Goal: Information Seeking & Learning: Learn about a topic

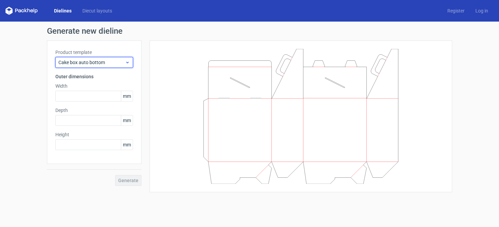
click at [129, 61] on icon at bounding box center [127, 62] width 5 height 5
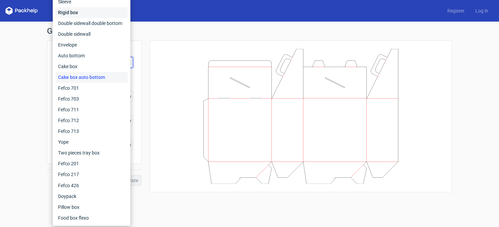
click at [76, 9] on div "Rigid box" at bounding box center [91, 12] width 72 height 11
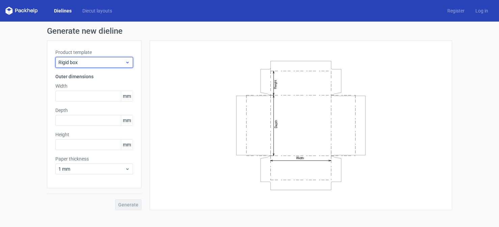
click at [127, 62] on use at bounding box center [127, 63] width 2 height 2
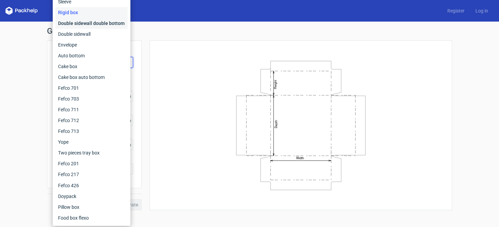
click at [78, 25] on div "Double sidewall double bottom" at bounding box center [91, 23] width 72 height 11
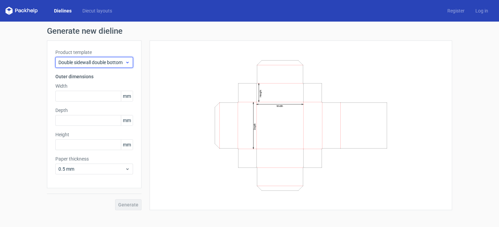
click at [128, 62] on use at bounding box center [127, 63] width 2 height 2
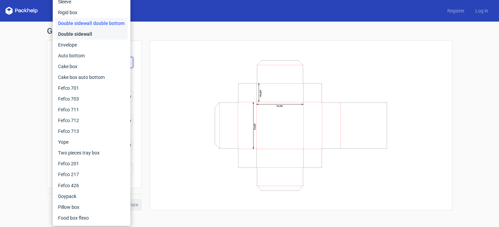
click at [62, 32] on div "Double sidewall" at bounding box center [91, 34] width 72 height 11
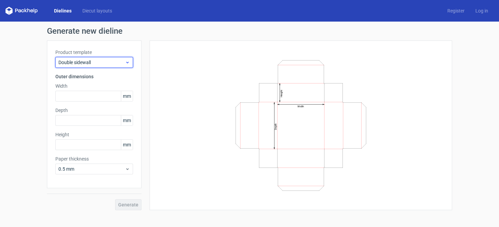
click at [128, 61] on icon at bounding box center [127, 62] width 5 height 5
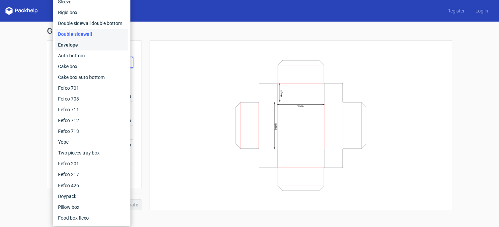
click at [71, 45] on div "Envelope" at bounding box center [91, 45] width 72 height 11
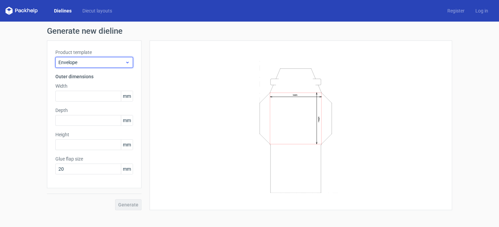
click at [126, 62] on icon at bounding box center [127, 62] width 5 height 5
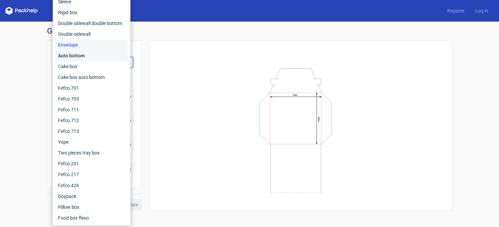
click at [76, 55] on div "Auto bottom" at bounding box center [91, 55] width 72 height 11
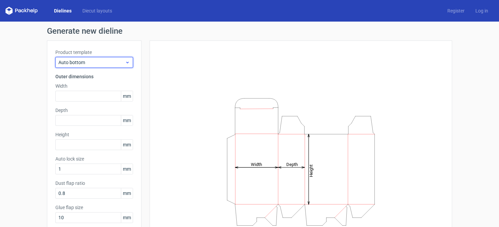
click at [125, 61] on icon at bounding box center [127, 62] width 5 height 5
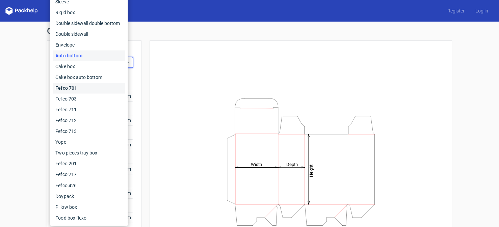
click at [77, 85] on div "Fefco 701" at bounding box center [89, 88] width 72 height 11
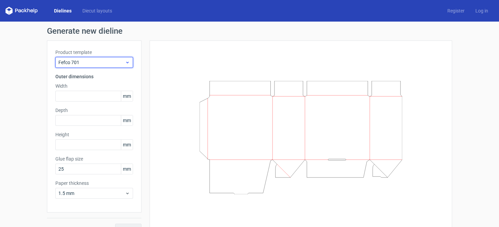
click at [125, 60] on icon at bounding box center [127, 62] width 5 height 5
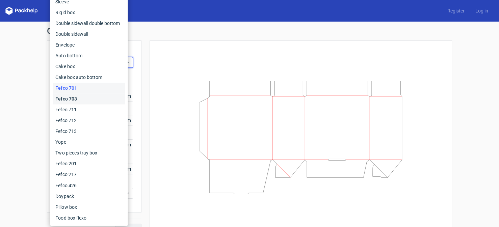
click at [78, 96] on div "Fefco 703" at bounding box center [89, 99] width 72 height 11
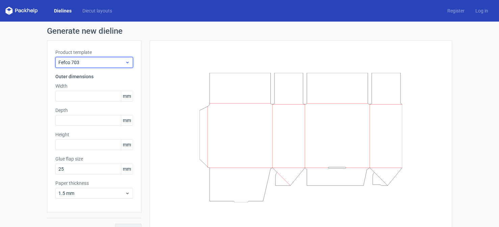
click at [125, 61] on icon at bounding box center [127, 62] width 5 height 5
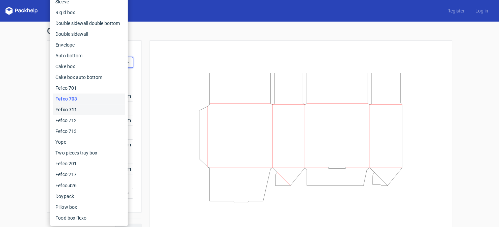
click at [74, 107] on div "Fefco 711" at bounding box center [89, 109] width 72 height 11
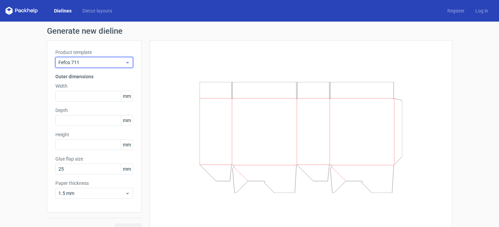
click at [125, 62] on icon at bounding box center [127, 62] width 5 height 5
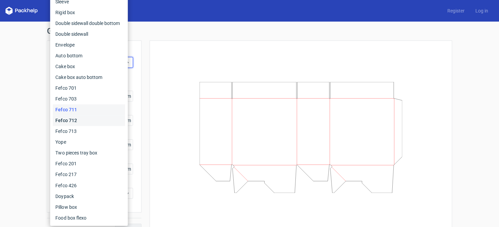
click at [77, 119] on div "Fefco 712" at bounding box center [89, 120] width 72 height 11
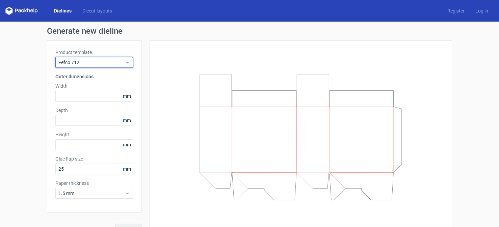
click at [125, 63] on icon at bounding box center [127, 62] width 5 height 5
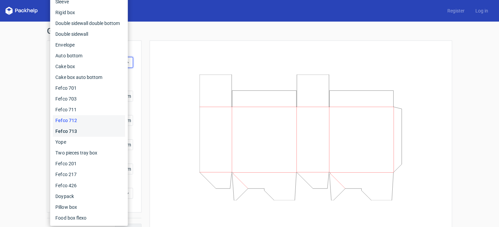
click at [58, 129] on div "Fefco 713" at bounding box center [89, 131] width 72 height 11
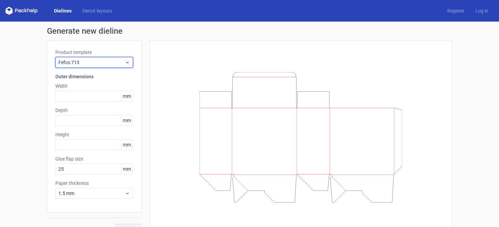
click at [122, 61] on span "Fefco 713" at bounding box center [91, 62] width 67 height 7
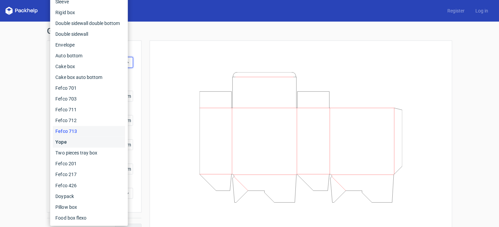
click at [61, 140] on div "Yope" at bounding box center [89, 142] width 72 height 11
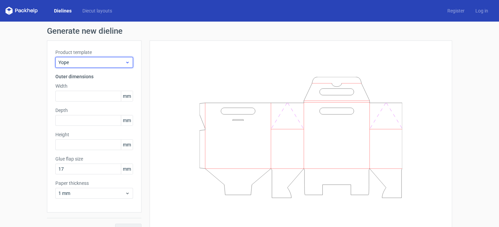
click at [124, 59] on div "Yope" at bounding box center [94, 62] width 78 height 11
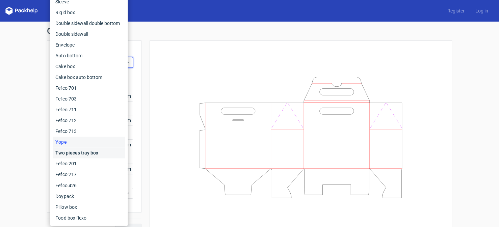
click at [73, 151] on div "Two pieces tray box" at bounding box center [89, 153] width 72 height 11
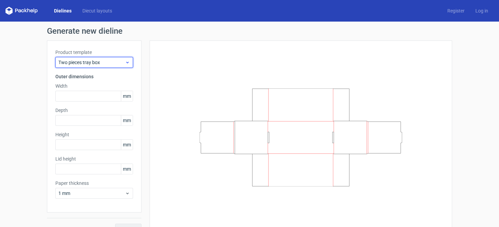
click at [125, 62] on icon at bounding box center [127, 62] width 5 height 5
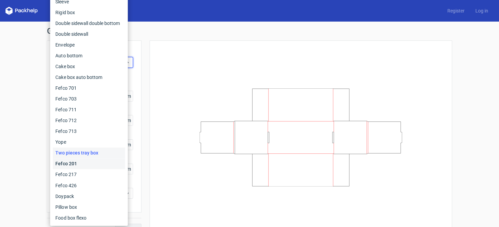
click at [72, 163] on div "Fefco 201" at bounding box center [89, 163] width 72 height 11
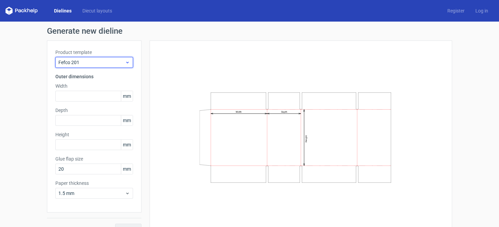
click at [125, 61] on icon at bounding box center [127, 62] width 5 height 5
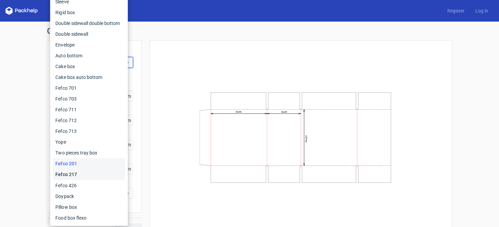
click at [64, 176] on div "Fefco 217" at bounding box center [89, 174] width 72 height 11
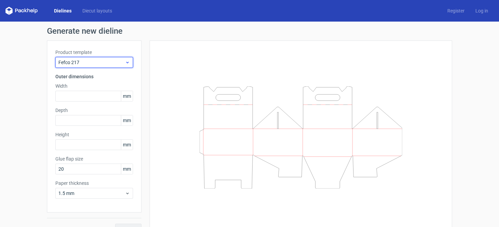
click at [127, 63] on icon at bounding box center [127, 62] width 5 height 5
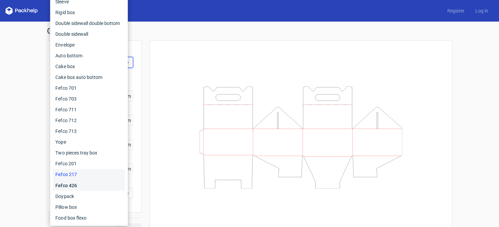
click at [71, 186] on div "Fefco 426" at bounding box center [89, 185] width 72 height 11
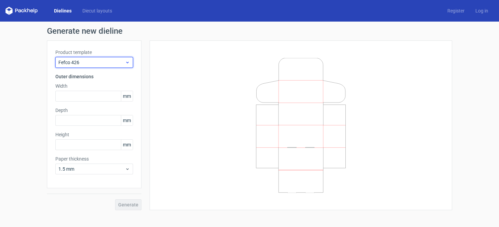
click at [127, 60] on icon at bounding box center [127, 62] width 5 height 5
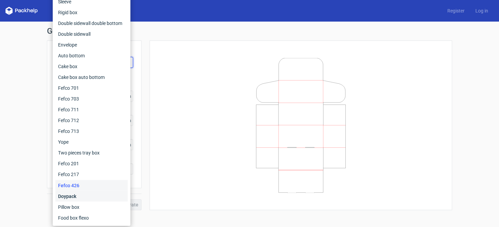
click at [71, 194] on div "Doypack" at bounding box center [91, 196] width 72 height 11
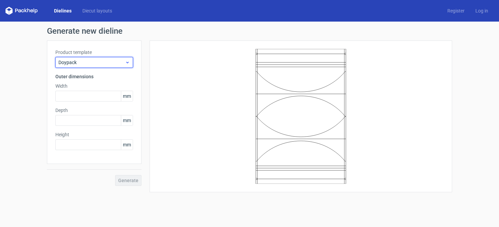
click at [128, 60] on icon at bounding box center [127, 62] width 5 height 5
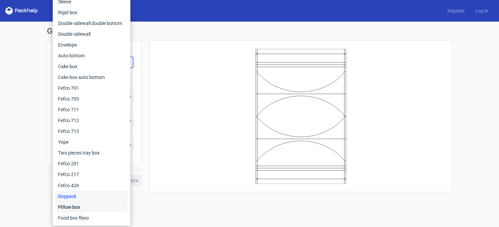
click at [66, 206] on div "Pillow box" at bounding box center [91, 207] width 72 height 11
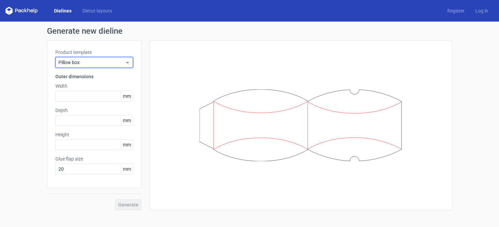
click at [127, 63] on icon at bounding box center [127, 62] width 5 height 5
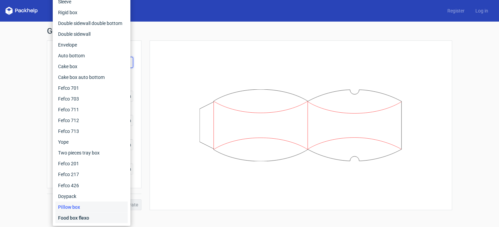
click at [69, 214] on div "Food box flexo" at bounding box center [91, 217] width 72 height 11
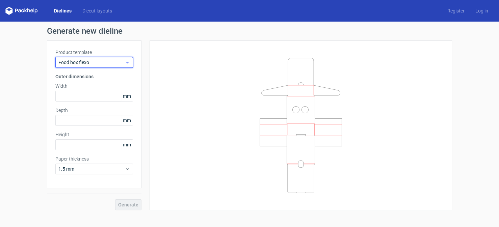
click at [130, 64] on div "Food box flexo" at bounding box center [94, 62] width 78 height 11
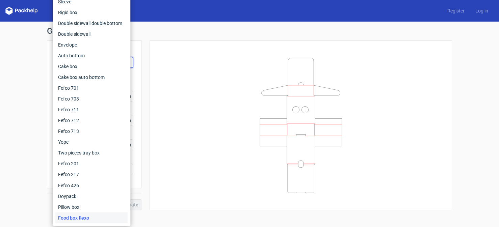
click at [190, 61] on div at bounding box center [301, 125] width 286 height 153
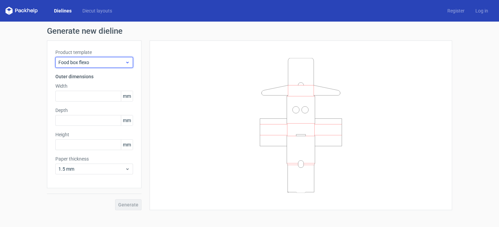
click at [125, 61] on icon at bounding box center [127, 62] width 5 height 5
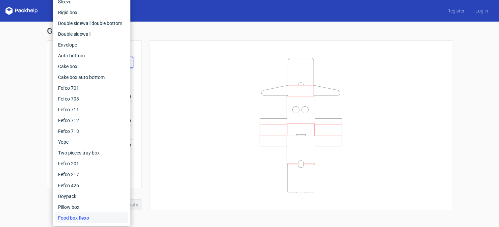
click at [169, 31] on h1 "Generate new dieline" at bounding box center [249, 31] width 405 height 8
